Goal: Transaction & Acquisition: Purchase product/service

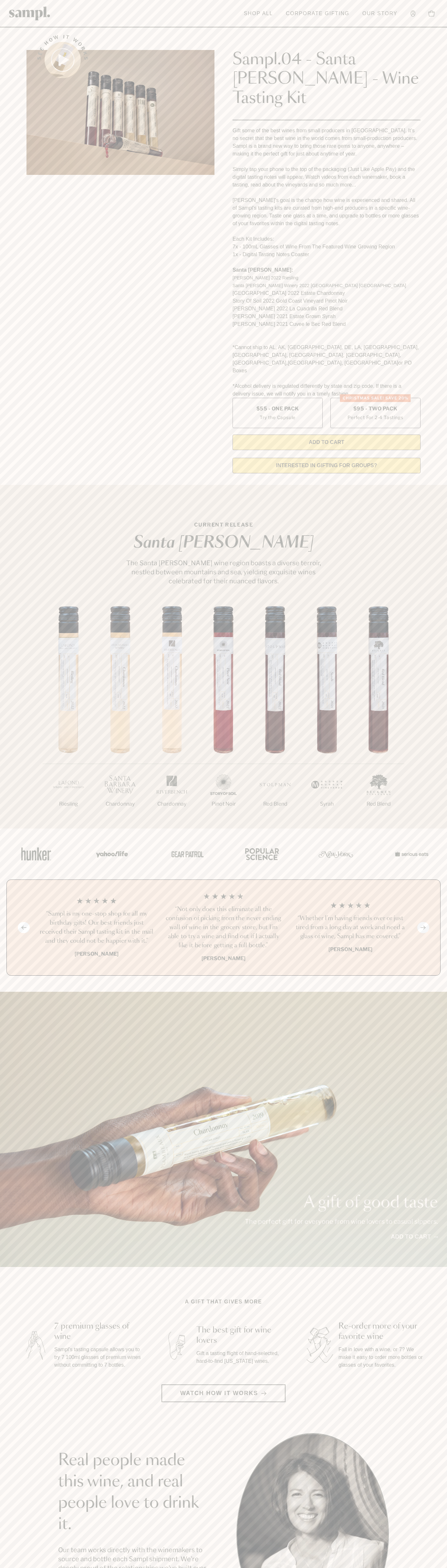
click at [392, 3] on header "Toggle navigation menu Shop All Corporate Gifting Our Story Account Story Shop …" at bounding box center [224, 13] width 447 height 27
click at [431, 296] on section "See how it works Sampl.04 - Santa Barbara - Wine Tasting Kit Gift some of the b…" at bounding box center [224, 252] width 447 height 453
click at [227, 1567] on html "Skip to main content Toggle navigation menu Shop All Corporate Gifting Our Stor…" at bounding box center [224, 1304] width 447 height 2608
click at [18, 1312] on section "A gift that gives more 7 premium glasses of wine Sampl's tasting capsule allows…" at bounding box center [224, 1349] width 447 height 104
